Goal: Task Accomplishment & Management: Use online tool/utility

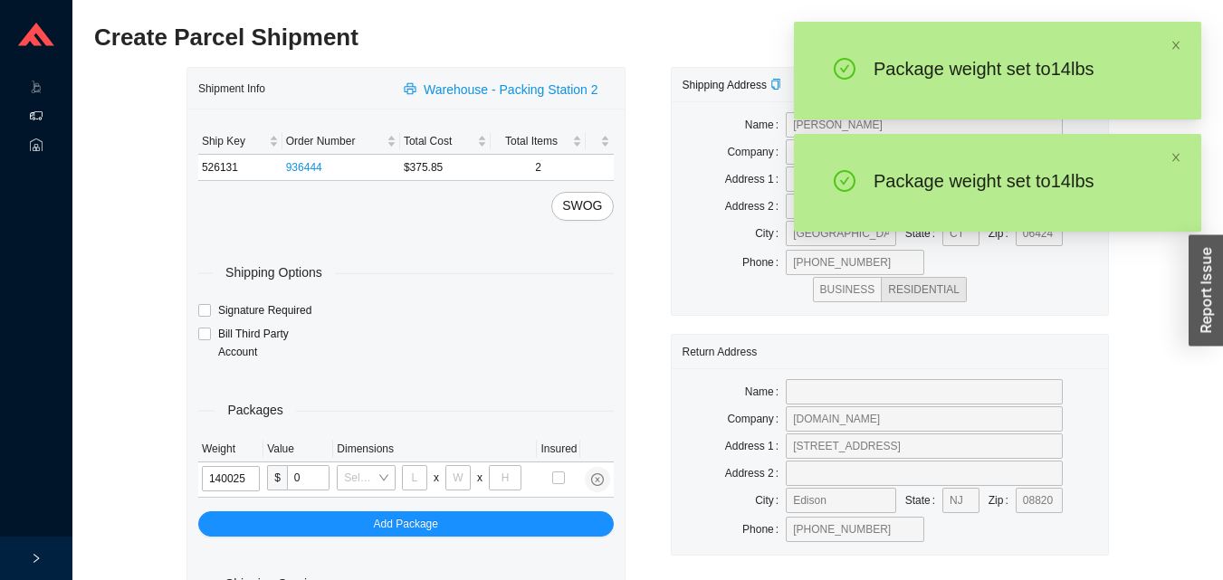
type input "14"
type input "28"
type input "16"
type input "7"
type input "12"
